Goal: Task Accomplishment & Management: Complete application form

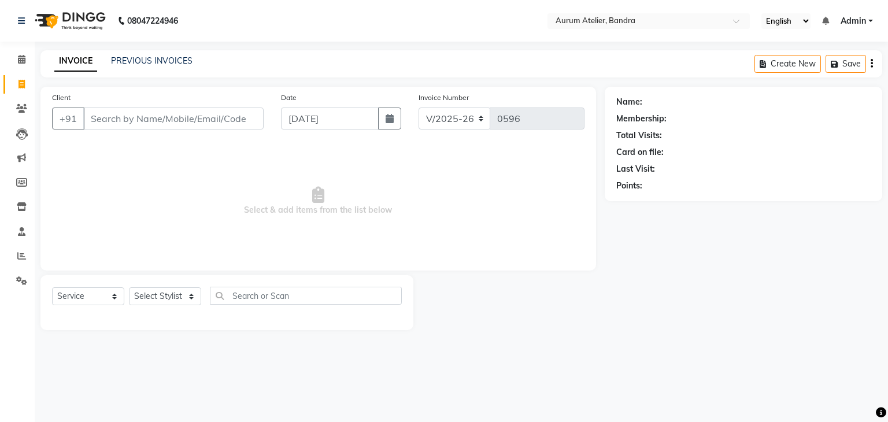
select select "7410"
select select "service"
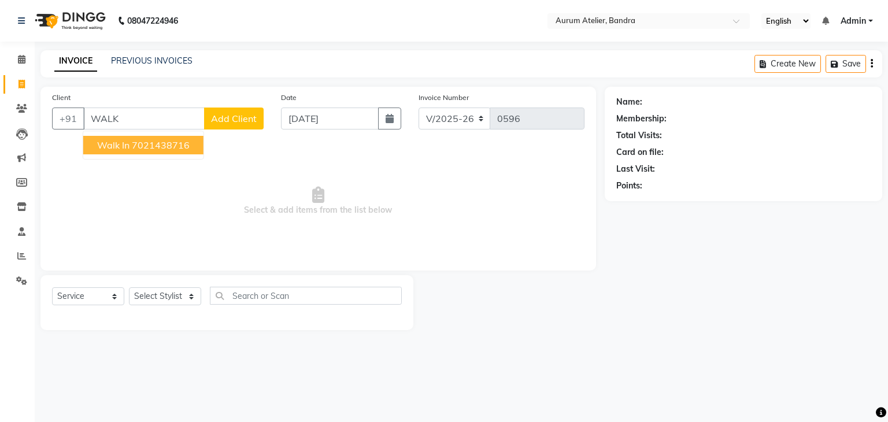
click at [132, 146] on ngb-highlight "7021438716" at bounding box center [161, 145] width 58 height 12
type input "7021438716"
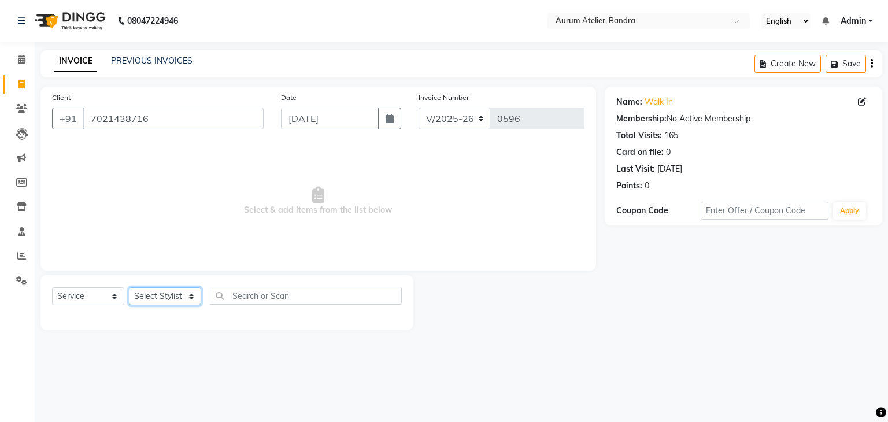
click at [153, 299] on select "Select Stylist [PERSON_NAME] chariya [PERSON_NAME] [PERSON_NAME] [PERSON_NAME] …" at bounding box center [165, 296] width 72 height 18
select select "82650"
click at [129, 288] on select "Select Stylist [PERSON_NAME] chariya [PERSON_NAME] [PERSON_NAME] [PERSON_NAME] …" at bounding box center [165, 296] width 72 height 18
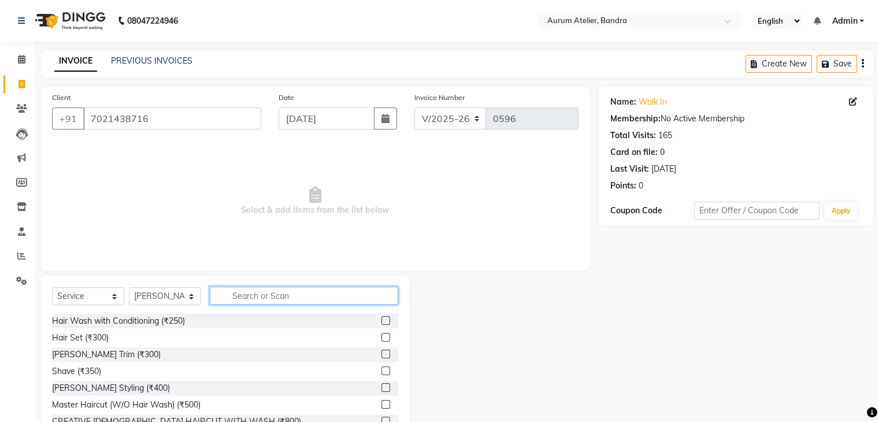
click at [301, 300] on input "text" at bounding box center [304, 296] width 188 height 18
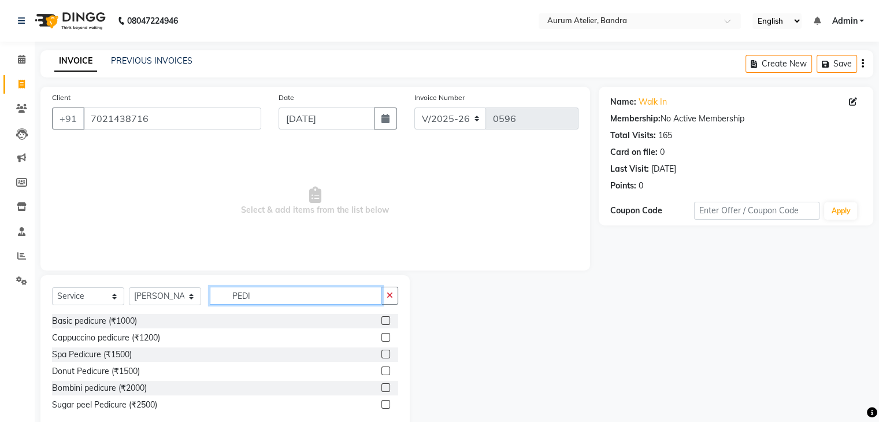
scroll to position [27, 0]
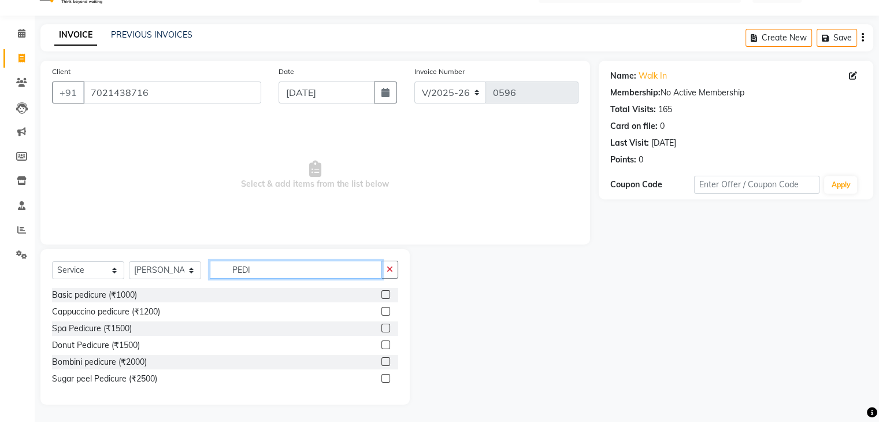
type input "PEDI"
click at [386, 311] on label at bounding box center [386, 311] width 9 height 9
click at [386, 311] on input "checkbox" at bounding box center [386, 312] width 8 height 8
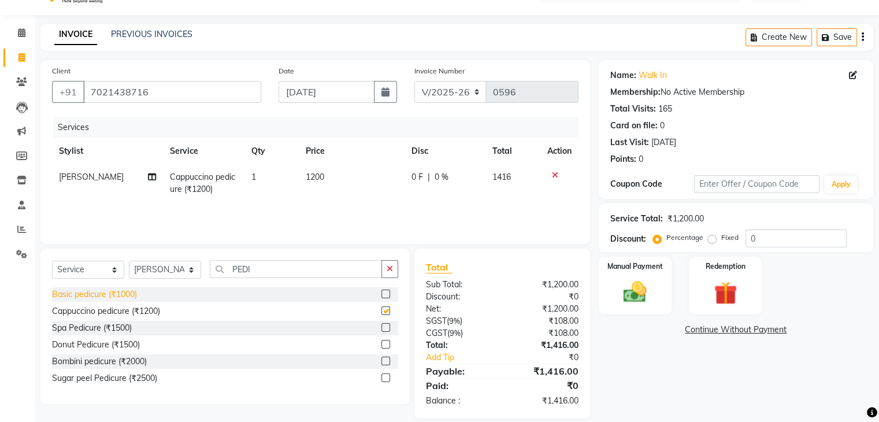
checkbox input "false"
click at [157, 264] on select "Select Stylist [PERSON_NAME] chariya [PERSON_NAME] [PERSON_NAME] [PERSON_NAME] …" at bounding box center [165, 270] width 72 height 18
select select "66084"
click at [129, 261] on select "Select Stylist [PERSON_NAME] chariya [PERSON_NAME] [PERSON_NAME] [PERSON_NAME] …" at bounding box center [165, 270] width 72 height 18
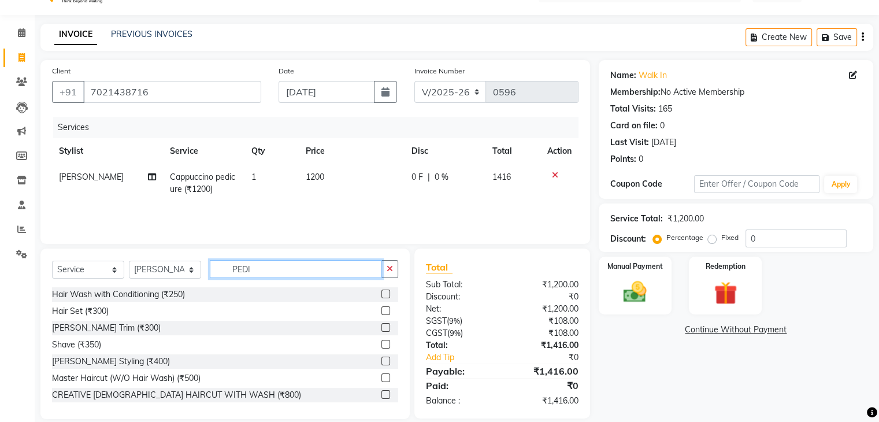
click at [273, 272] on input "PEDI" at bounding box center [296, 269] width 172 height 18
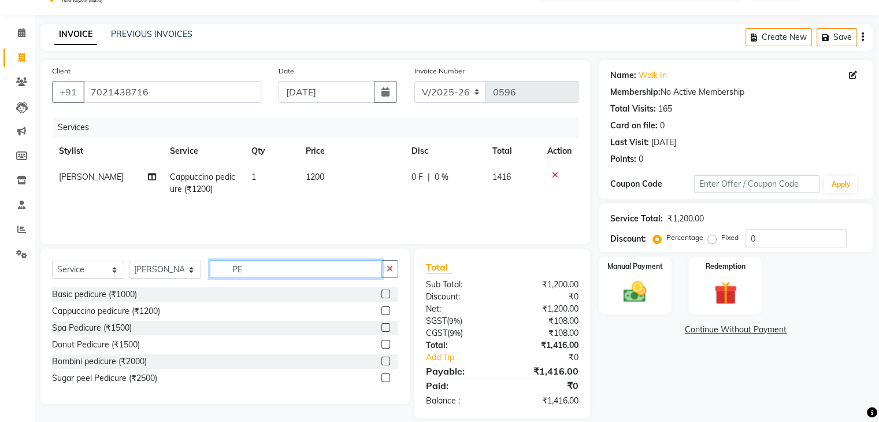
type input "P"
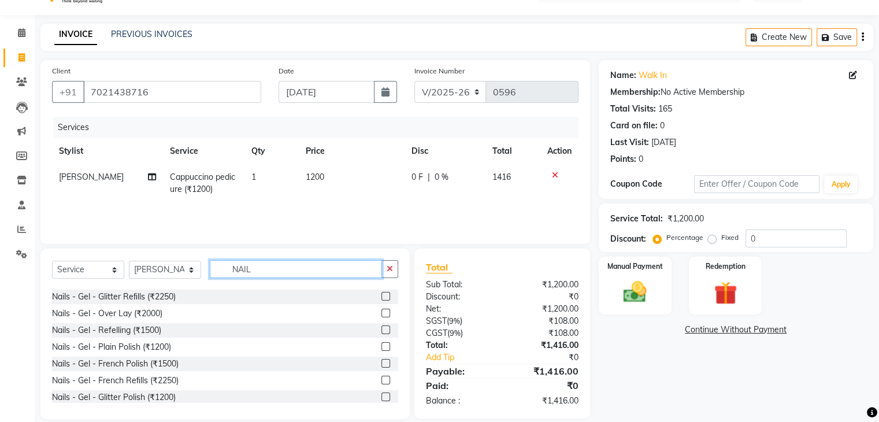
scroll to position [578, 0]
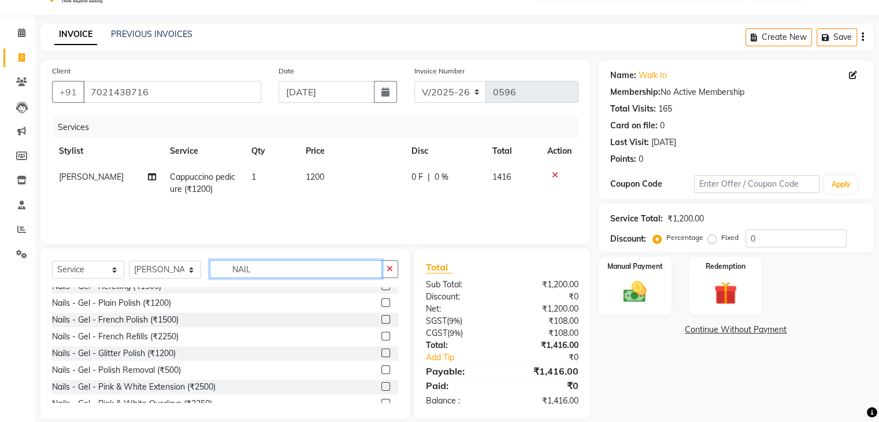
type input "NAIL"
click at [382, 305] on label at bounding box center [386, 302] width 9 height 9
click at [382, 305] on input "checkbox" at bounding box center [386, 304] width 8 height 8
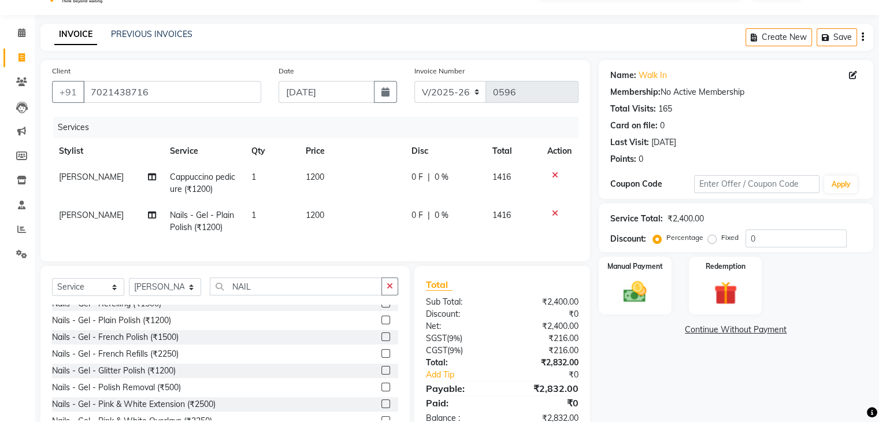
click at [382, 324] on label at bounding box center [386, 320] width 9 height 9
click at [382, 324] on input "checkbox" at bounding box center [386, 321] width 8 height 8
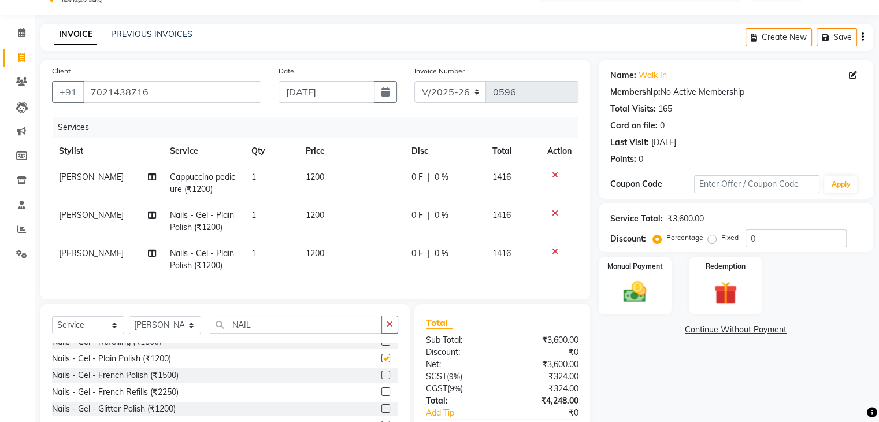
checkbox input "false"
click at [252, 334] on input "NAIL" at bounding box center [296, 325] width 172 height 18
type input "N"
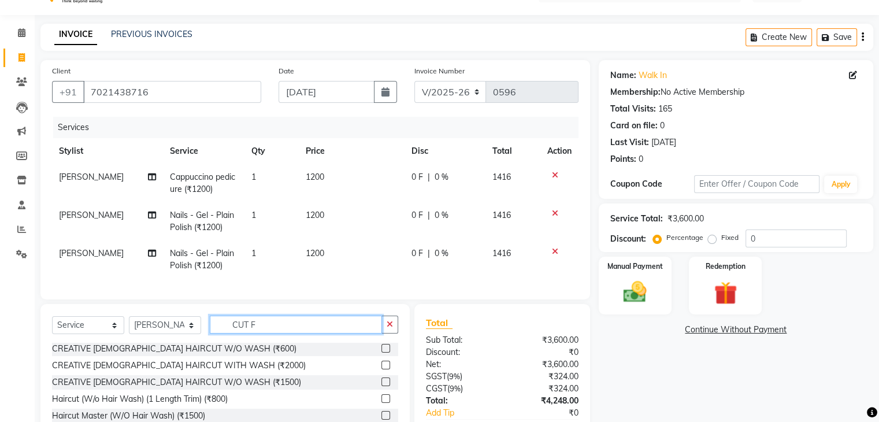
scroll to position [0, 0]
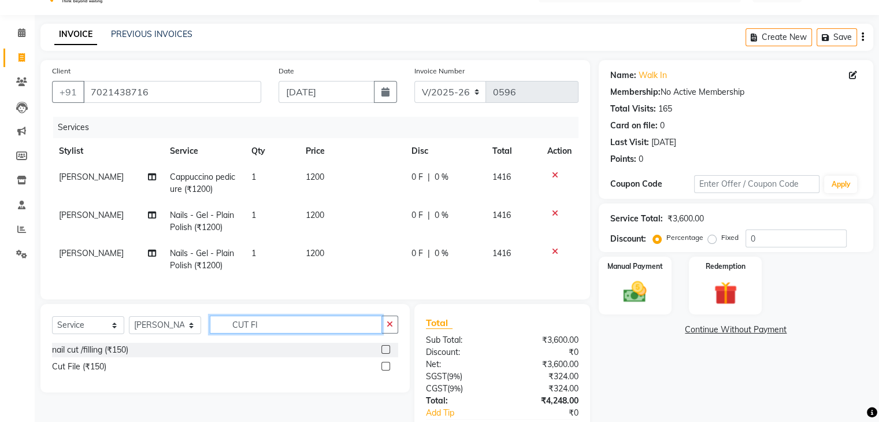
type input "CUT FI"
click at [387, 354] on label at bounding box center [386, 349] width 9 height 9
click at [387, 354] on input "checkbox" at bounding box center [386, 350] width 8 height 8
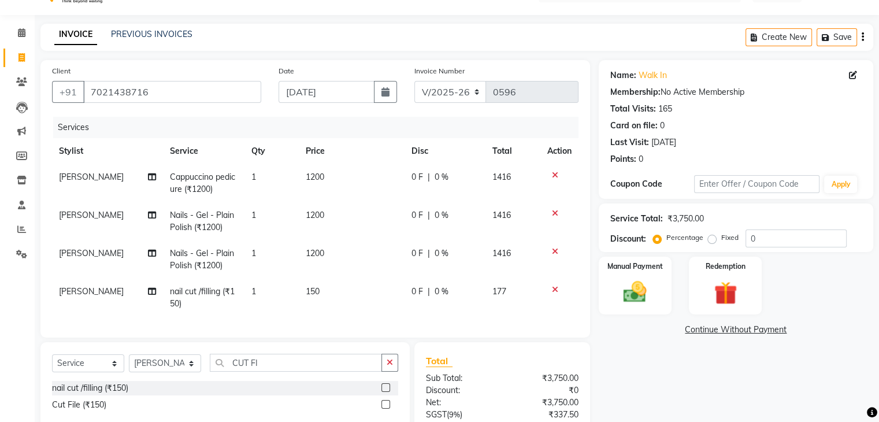
click at [386, 392] on label at bounding box center [386, 387] width 9 height 9
click at [386, 392] on input "checkbox" at bounding box center [386, 389] width 8 height 8
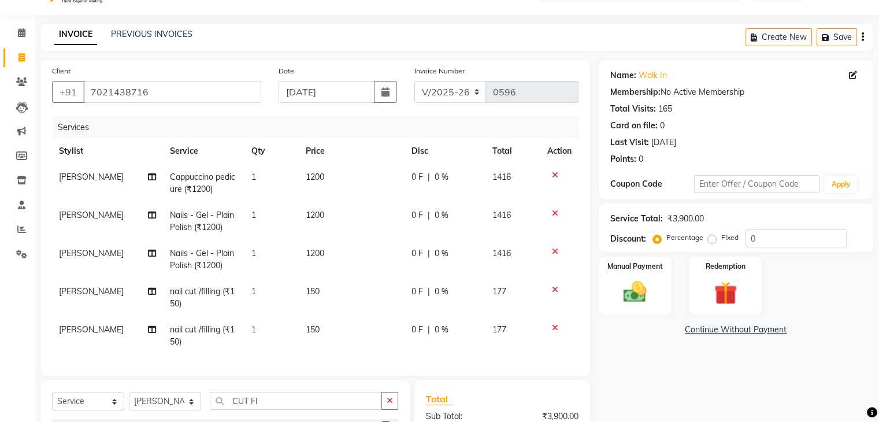
checkbox input "false"
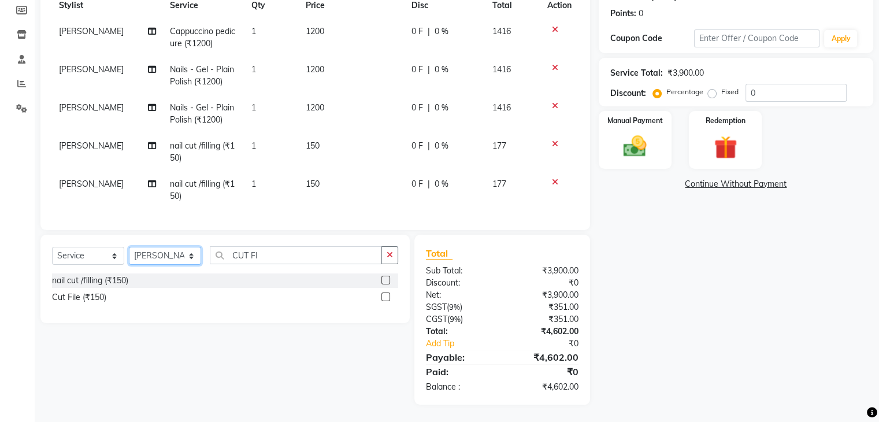
click at [166, 256] on select "Select Stylist [PERSON_NAME] chariya [PERSON_NAME] [PERSON_NAME] [PERSON_NAME] …" at bounding box center [165, 256] width 72 height 18
select select "66082"
click at [129, 247] on select "Select Stylist [PERSON_NAME] chariya [PERSON_NAME] [PERSON_NAME] [PERSON_NAME] …" at bounding box center [165, 256] width 72 height 18
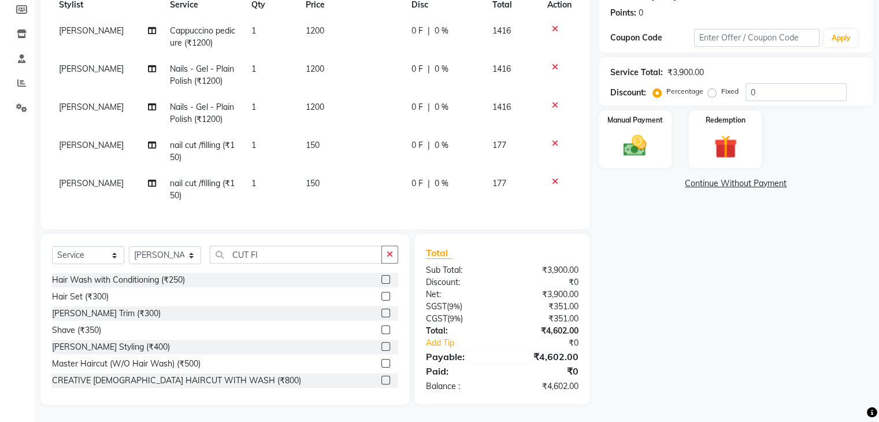
click at [315, 241] on div "Select Service Product Membership Package Voucher Prepaid Gift Card Select Styl…" at bounding box center [224, 319] width 369 height 171
click at [314, 256] on input "CUT FI" at bounding box center [296, 255] width 172 height 18
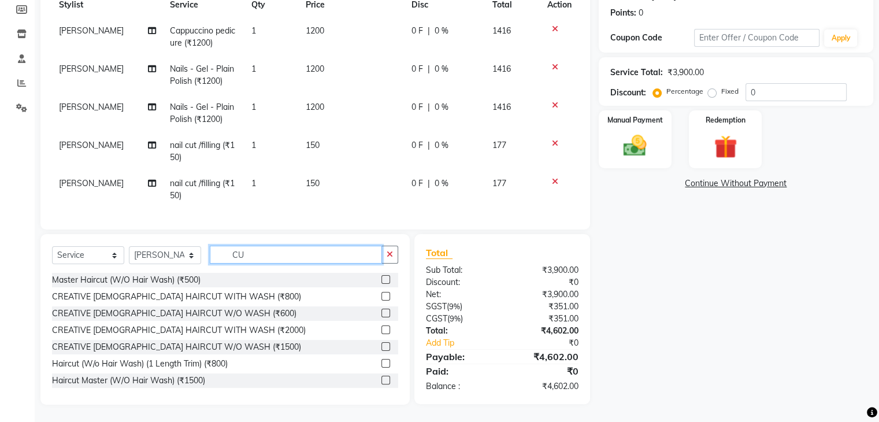
type input "C"
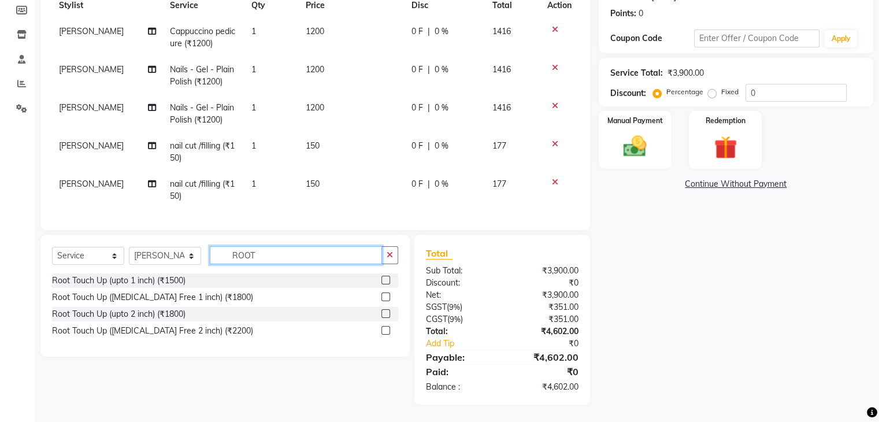
type input "ROOT"
click at [382, 315] on label at bounding box center [386, 313] width 9 height 9
click at [382, 315] on input "checkbox" at bounding box center [386, 314] width 8 height 8
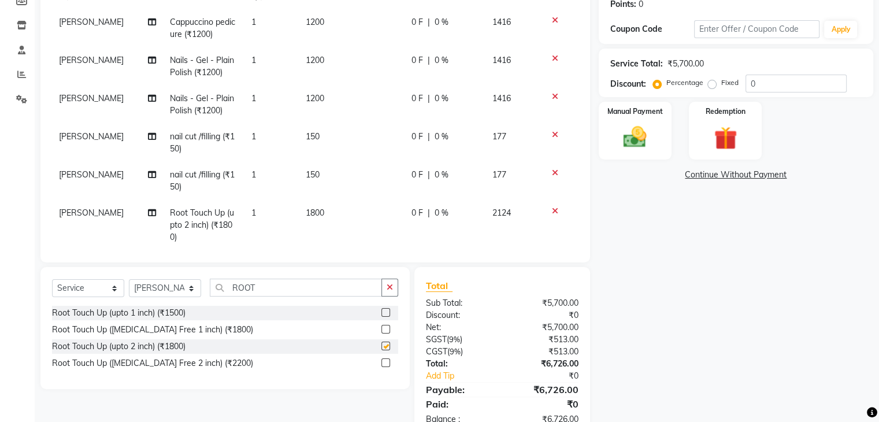
checkbox input "false"
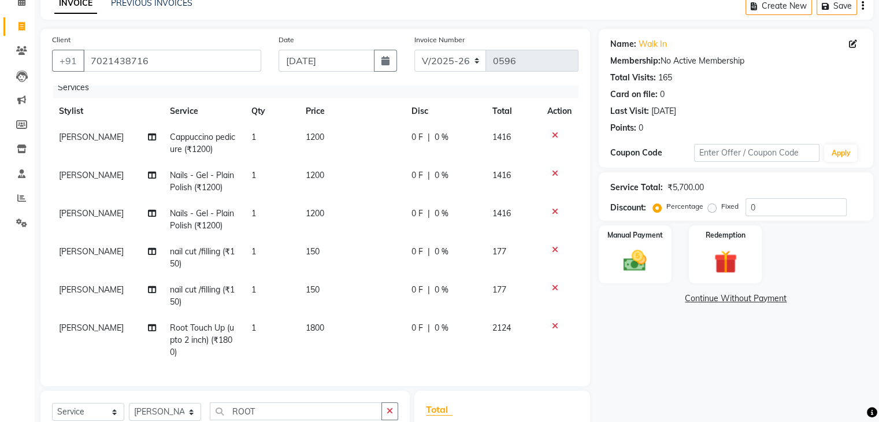
scroll to position [116, 0]
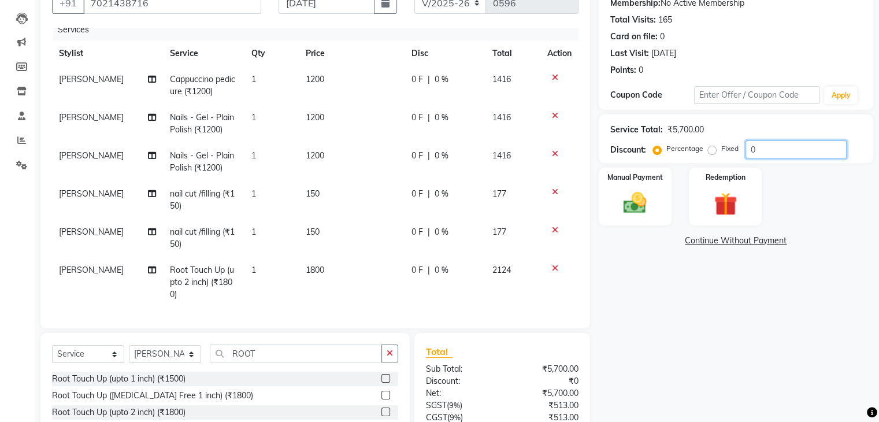
click at [777, 149] on input "0" at bounding box center [796, 150] width 101 height 18
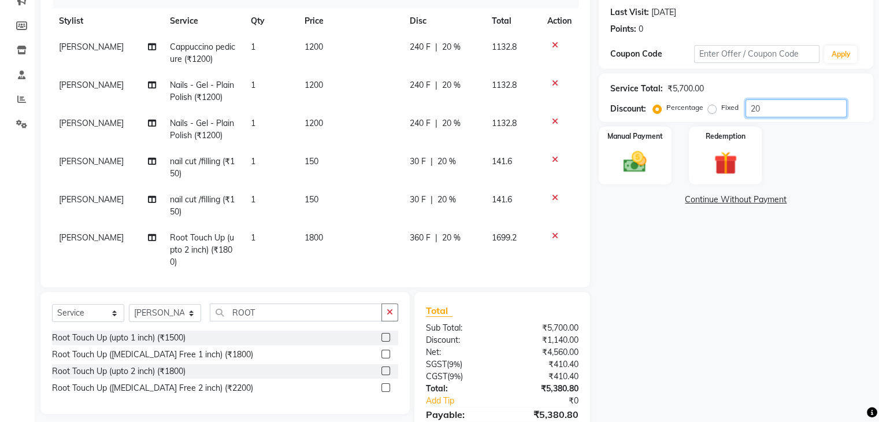
scroll to position [41, 0]
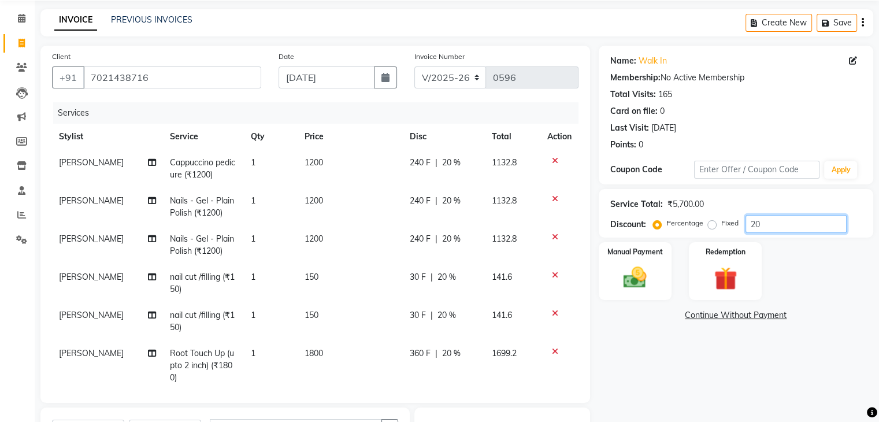
type input "20"
click at [236, 73] on input "7021438716" at bounding box center [172, 77] width 178 height 22
type input "702143871"
type input "0"
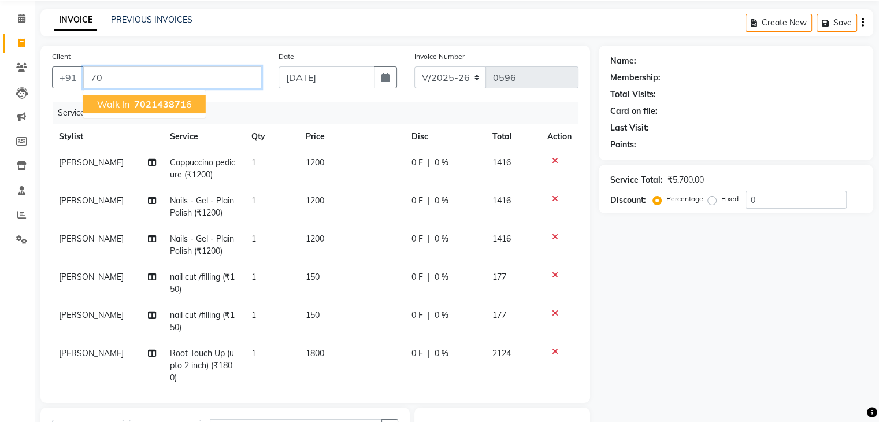
type input "7"
click at [176, 106] on span "98784" at bounding box center [190, 104] width 29 height 12
type input "9878484399"
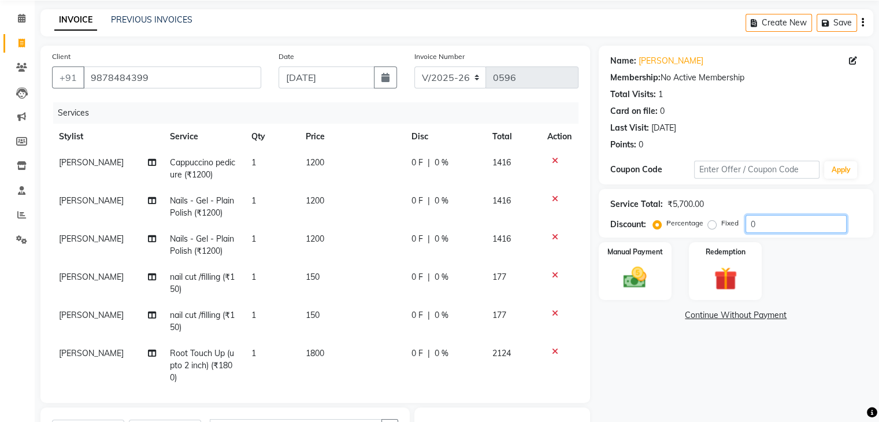
click at [809, 216] on input "0" at bounding box center [796, 224] width 101 height 18
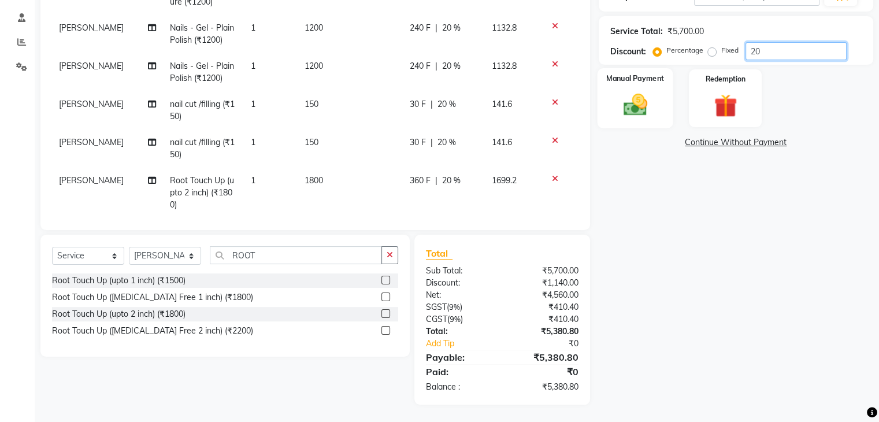
type input "20"
click at [644, 99] on img at bounding box center [635, 105] width 39 height 28
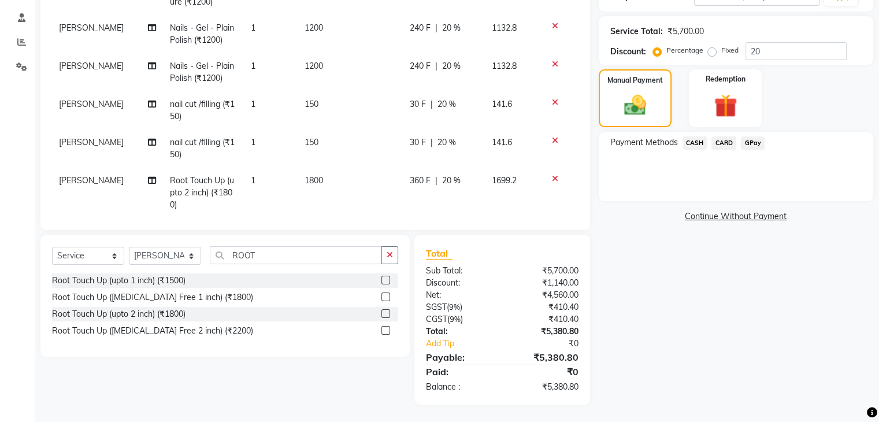
click at [749, 142] on span "GPay" at bounding box center [753, 142] width 24 height 13
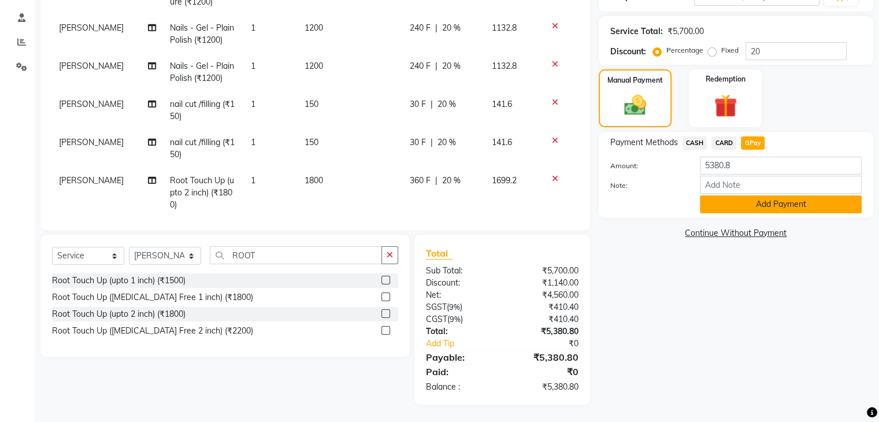
click at [764, 205] on button "Add Payment" at bounding box center [781, 204] width 162 height 18
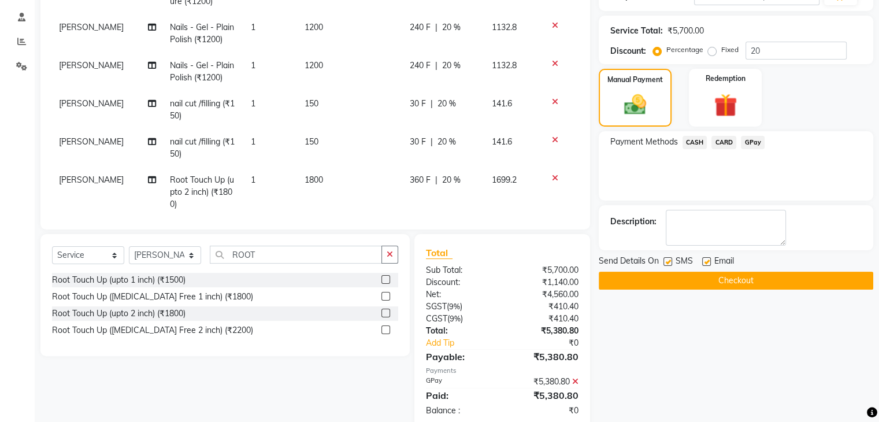
scroll to position [238, 0]
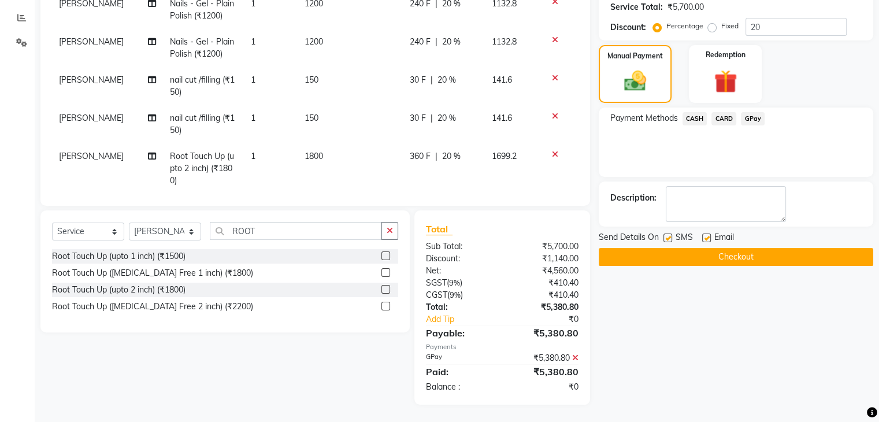
click at [775, 249] on button "Checkout" at bounding box center [736, 257] width 275 height 18
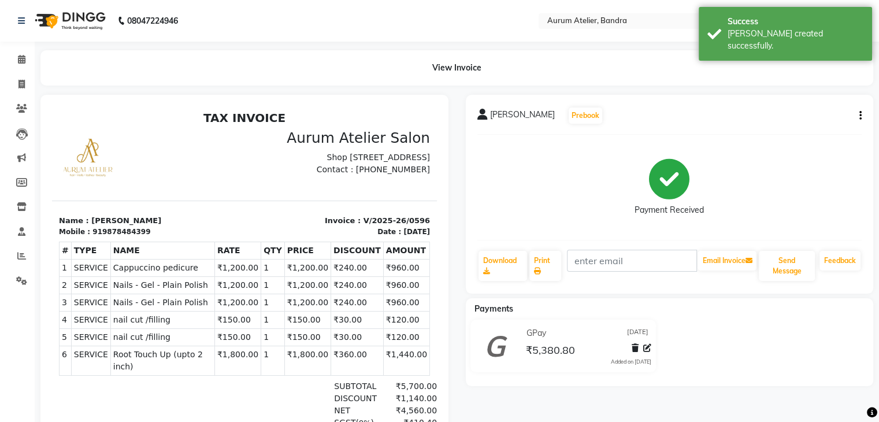
scroll to position [119, 0]
